Goal: Transaction & Acquisition: Book appointment/travel/reservation

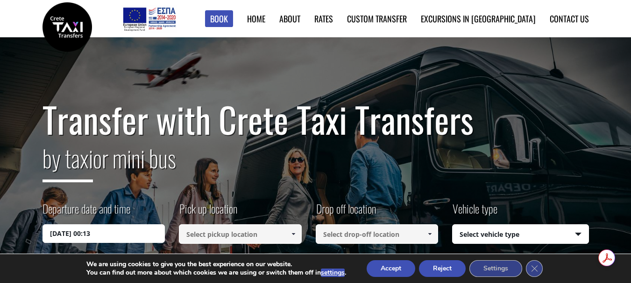
click at [293, 236] on span at bounding box center [292, 234] width 7 height 7
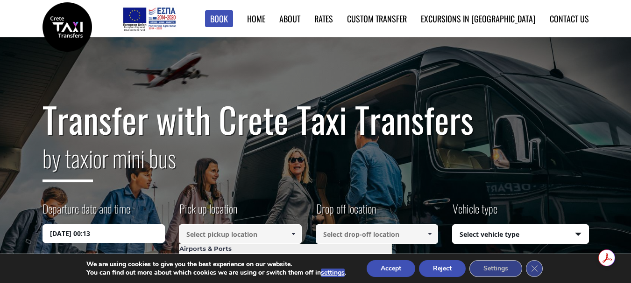
scroll to position [93, 0]
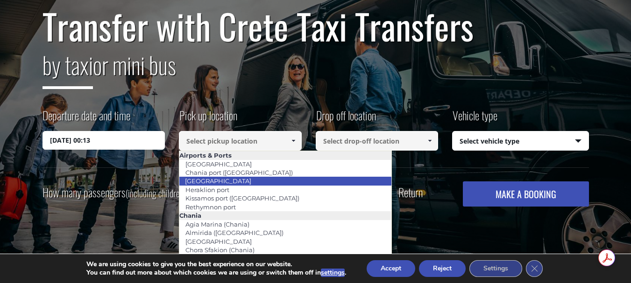
click at [266, 184] on li "[GEOGRAPHIC_DATA]" at bounding box center [285, 181] width 212 height 8
type input "[GEOGRAPHIC_DATA]"
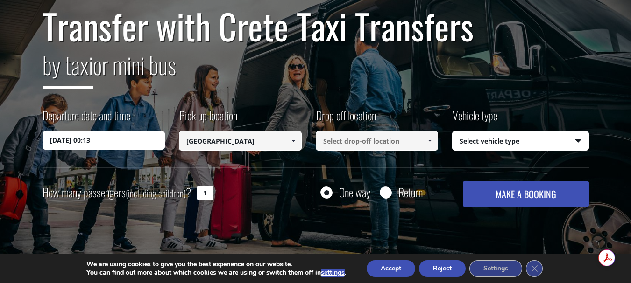
click at [426, 141] on span at bounding box center [429, 140] width 7 height 7
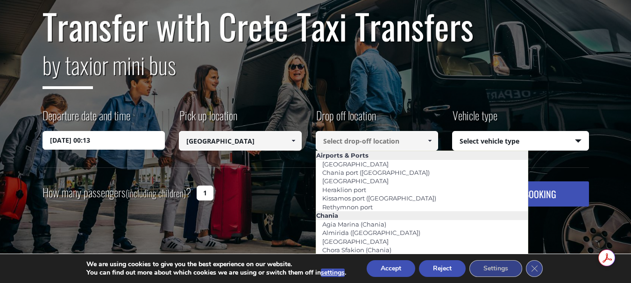
click at [351, 143] on input at bounding box center [376, 141] width 123 height 20
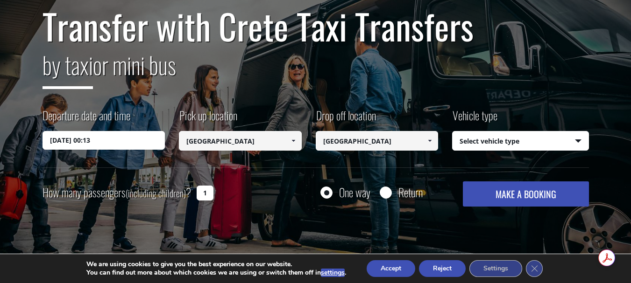
click at [428, 144] on span at bounding box center [429, 140] width 7 height 7
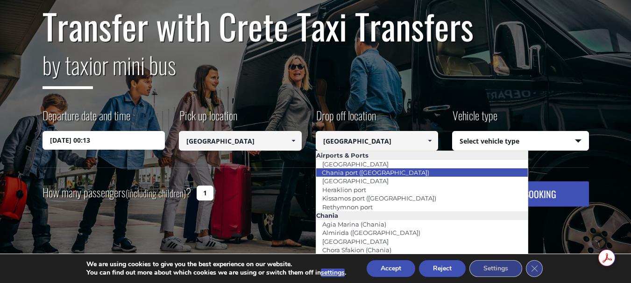
click at [397, 173] on li "Chania port ([GEOGRAPHIC_DATA])" at bounding box center [422, 172] width 212 height 8
type input "Chania port ([GEOGRAPHIC_DATA])"
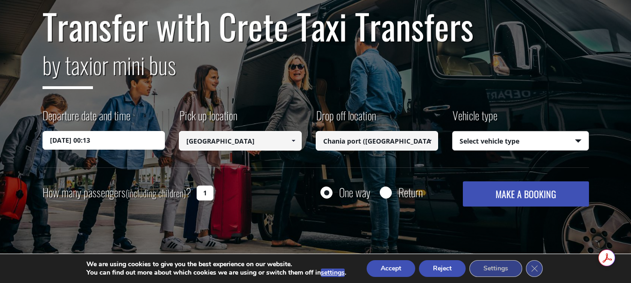
click at [573, 142] on select "Select vehicle type Taxi (4 passengers) Mercedes E Class Mini Van (7 passengers…" at bounding box center [520, 142] width 136 height 20
select select "541"
click at [452, 132] on select "Select vehicle type Taxi (4 passengers) Mercedes E Class Mini Van (7 passengers…" at bounding box center [520, 142] width 136 height 20
click at [207, 189] on input "1" at bounding box center [204, 193] width 17 height 15
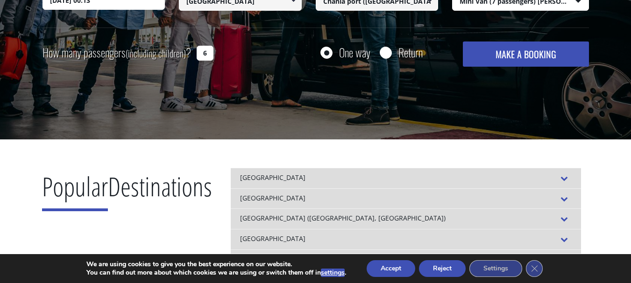
scroll to position [373, 0]
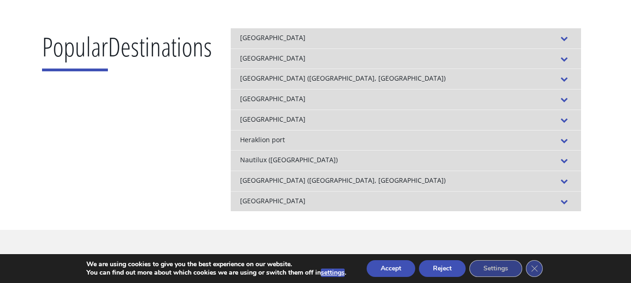
type input "6"
click at [568, 58] on span at bounding box center [563, 59] width 15 height 11
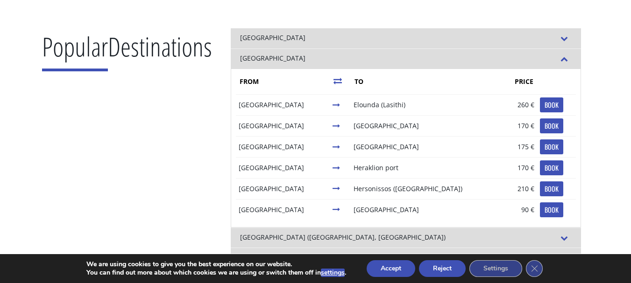
click at [568, 58] on span at bounding box center [563, 59] width 15 height 11
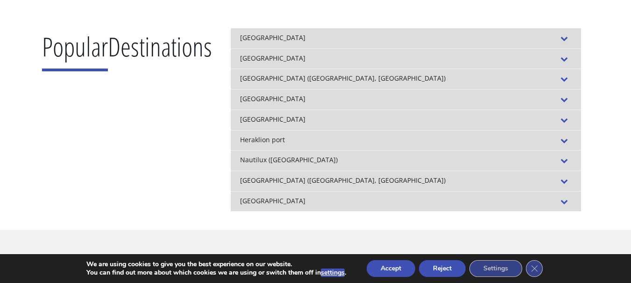
click at [566, 98] on span at bounding box center [563, 99] width 15 height 11
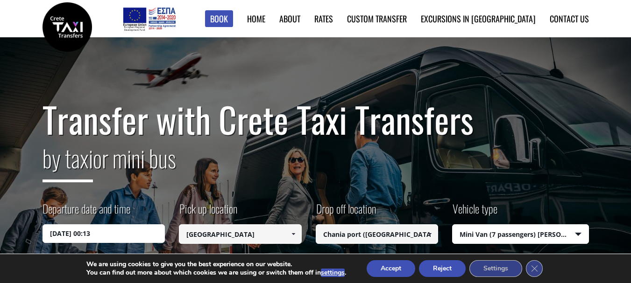
scroll to position [140, 0]
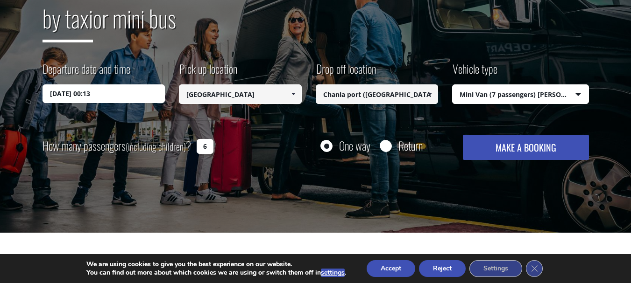
click at [432, 93] on span at bounding box center [429, 94] width 7 height 7
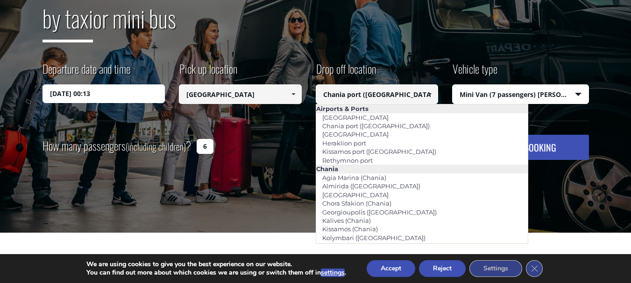
click at [389, 95] on input "Chania port ([GEOGRAPHIC_DATA])" at bounding box center [376, 94] width 123 height 20
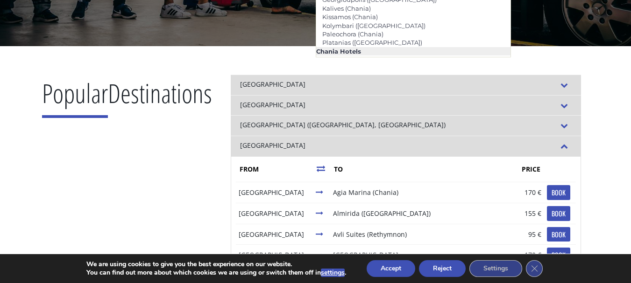
scroll to position [420, 0]
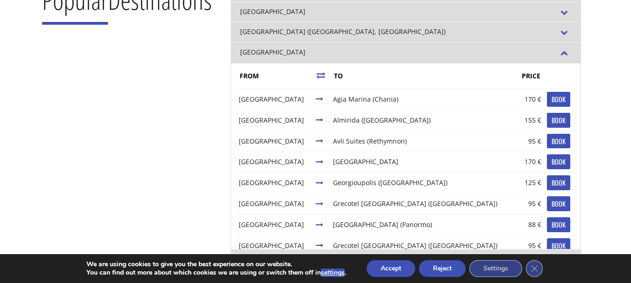
type input "Chania"
click at [549, 166] on link "BOOK" at bounding box center [558, 161] width 23 height 15
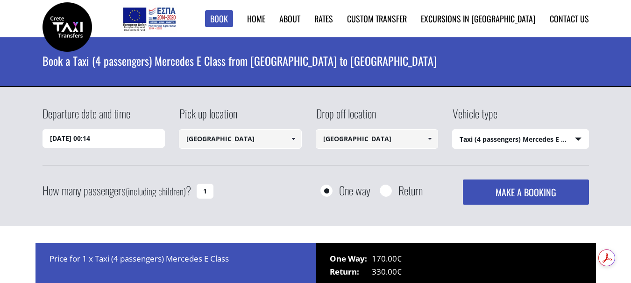
select select "540"
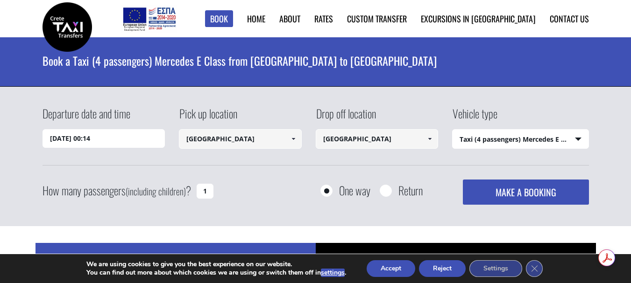
click at [108, 138] on input "18/08/2025 00:14" at bounding box center [103, 138] width 123 height 19
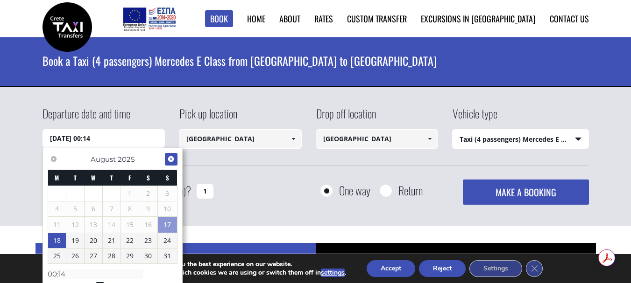
click at [175, 157] on link "Next" at bounding box center [171, 159] width 13 height 13
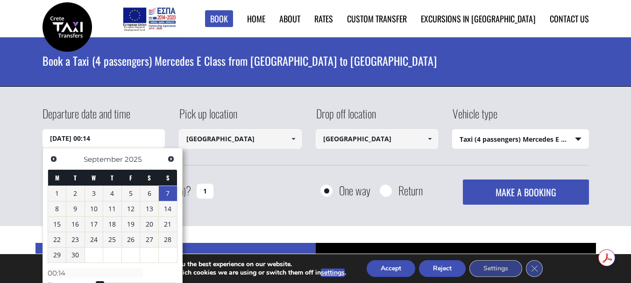
click at [169, 194] on link "7" at bounding box center [168, 193] width 18 height 15
type input "07/09/2025 00:00"
click at [165, 196] on link "7" at bounding box center [168, 193] width 18 height 15
click at [15, 144] on div "Departure date and time 07/09/2025 00:00 Pick up location Heraklion airport Sel…" at bounding box center [315, 157] width 631 height 140
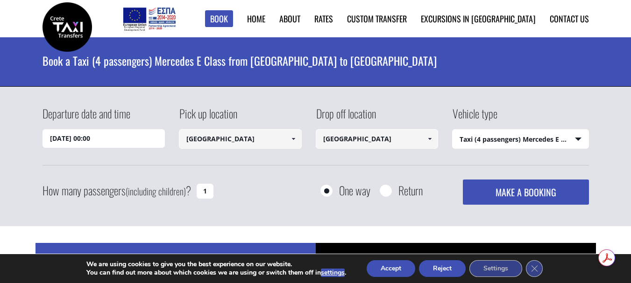
click at [578, 135] on select "Select vehicle type Taxi (4 passengers) Mercedes E Class Mini Van (7 passengers…" at bounding box center [520, 140] width 136 height 20
select select "541"
click at [452, 130] on select "Select vehicle type Taxi (4 passengers) Mercedes E Class Mini Van (7 passengers…" at bounding box center [520, 140] width 136 height 20
click at [536, 274] on icon "Close GDPR Cookie Banner" at bounding box center [534, 268] width 17 height 14
